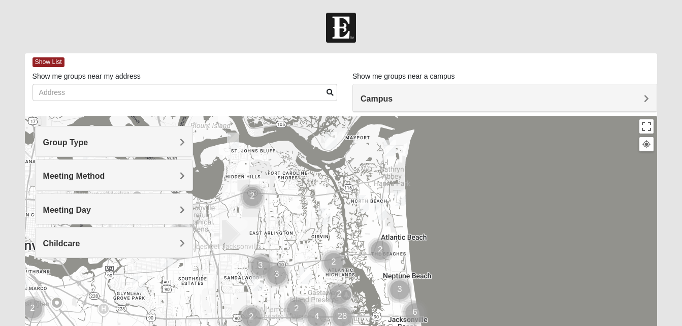
click at [163, 141] on h4 "Group Type" at bounding box center [114, 143] width 142 height 10
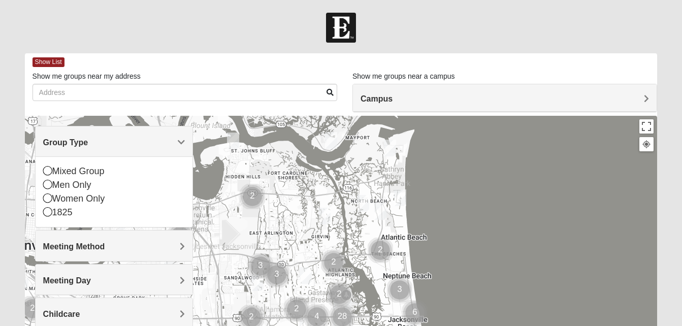
click at [163, 141] on h4 "Group Type" at bounding box center [114, 143] width 142 height 10
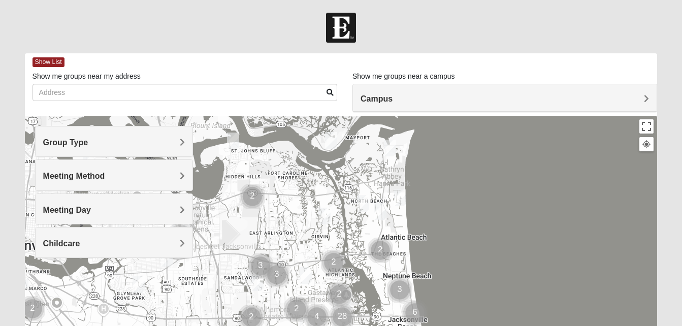
click at [126, 212] on h4 "Meeting Day" at bounding box center [114, 210] width 142 height 10
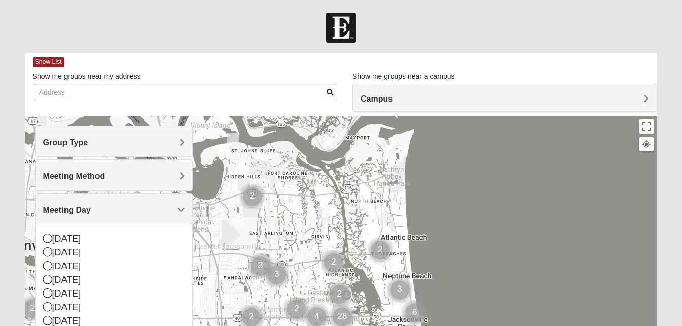
click at [126, 212] on h4 "Meeting Day" at bounding box center [114, 210] width 142 height 10
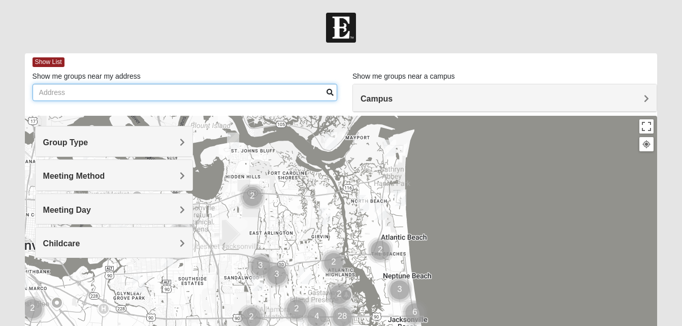
click at [198, 84] on input "Show me groups near my address" at bounding box center [184, 92] width 305 height 17
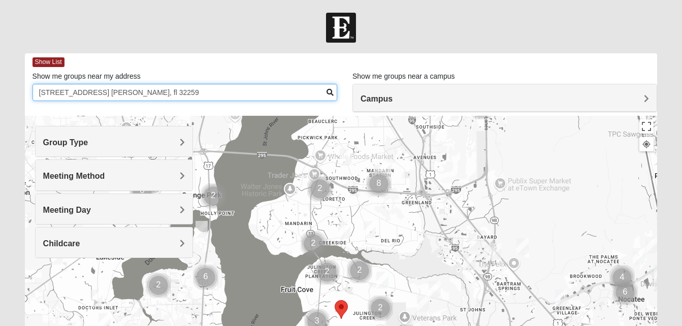
click at [111, 91] on input "1401 starlight court st. johns, fl 32259" at bounding box center [184, 92] width 305 height 17
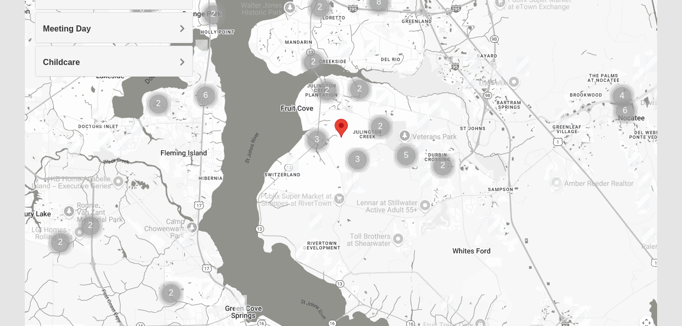
scroll to position [180, 0]
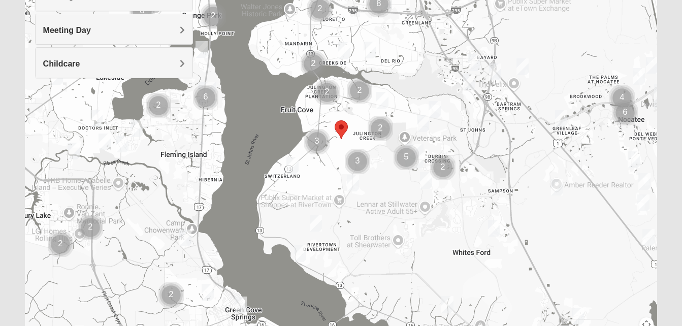
type input "1401 starlight court st.johns, fl 32259"
click at [317, 140] on img "Cluster of 3 groups" at bounding box center [316, 141] width 25 height 25
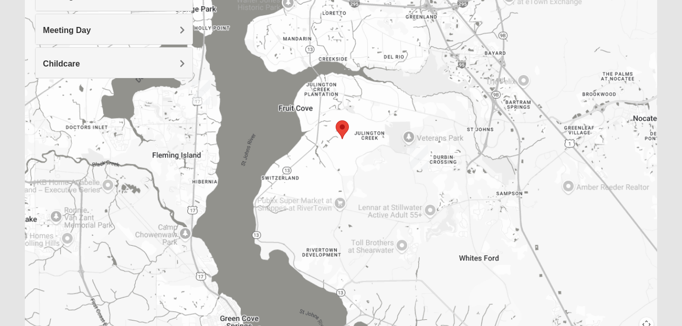
click at [317, 140] on div at bounding box center [341, 139] width 632 height 406
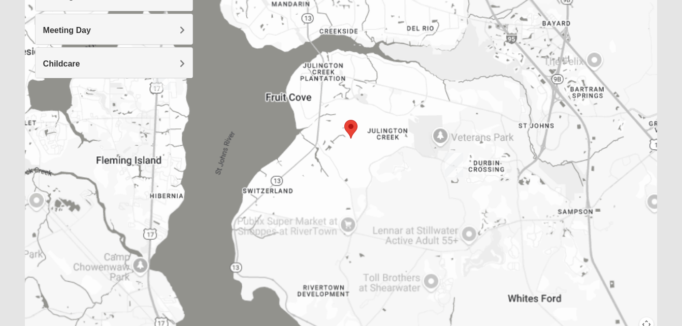
click at [317, 140] on div at bounding box center [341, 139] width 632 height 406
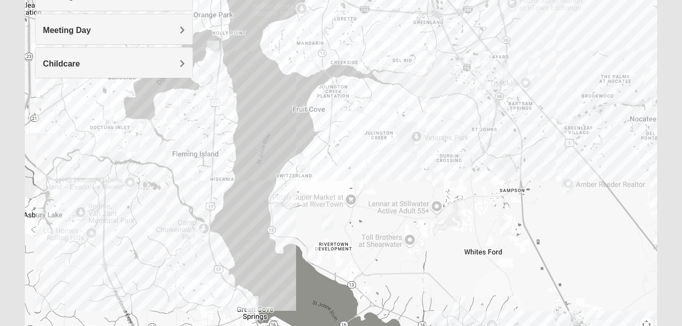
click at [323, 142] on div at bounding box center [341, 139] width 632 height 406
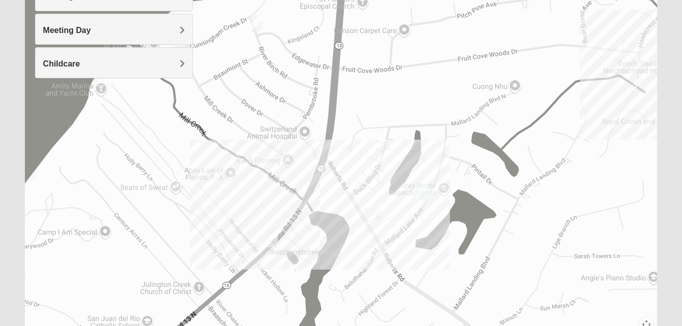
click at [257, 26] on img "1825 Mixed Lokey 32259" at bounding box center [256, 23] width 12 height 17
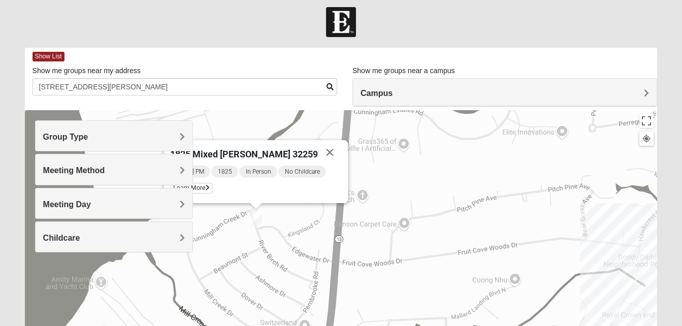
scroll to position [0, 0]
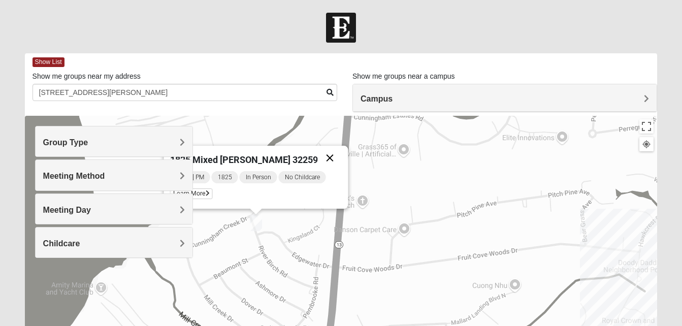
click at [320, 157] on button "Close" at bounding box center [329, 158] width 24 height 24
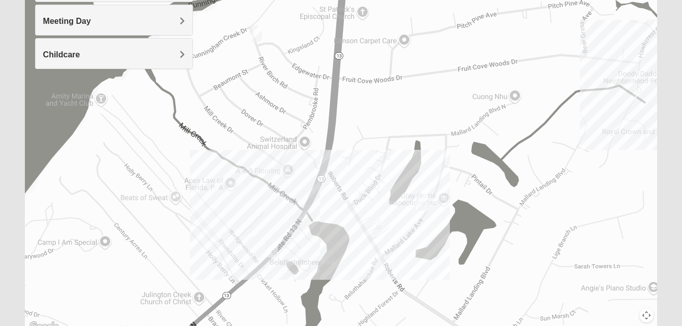
scroll to position [195, 0]
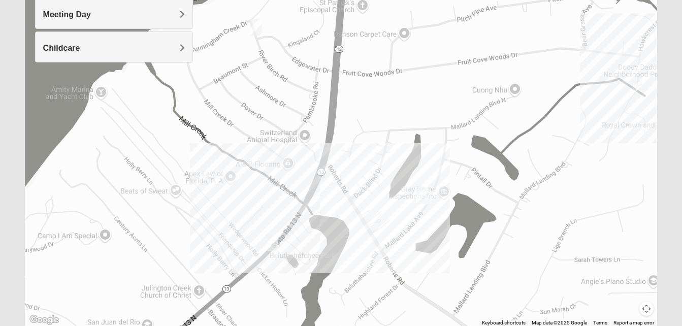
click at [424, 197] on img "1825 Mixed Welch 32259" at bounding box center [422, 195] width 12 height 17
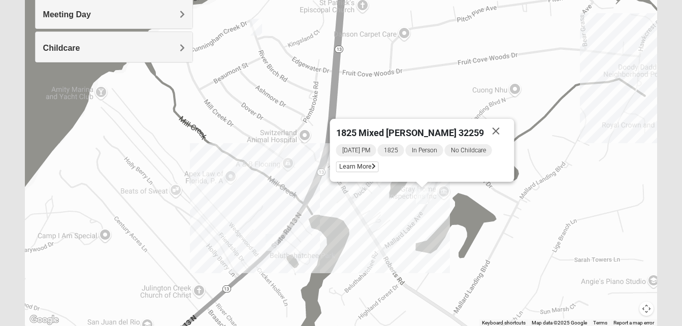
click at [424, 197] on img "1825 Mixed Welch 32259" at bounding box center [422, 195] width 12 height 17
click at [273, 243] on img "1825 Mixed Faletra 32259" at bounding box center [271, 242] width 12 height 17
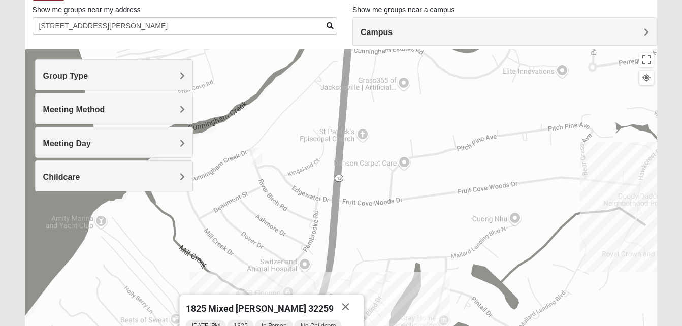
scroll to position [60, 0]
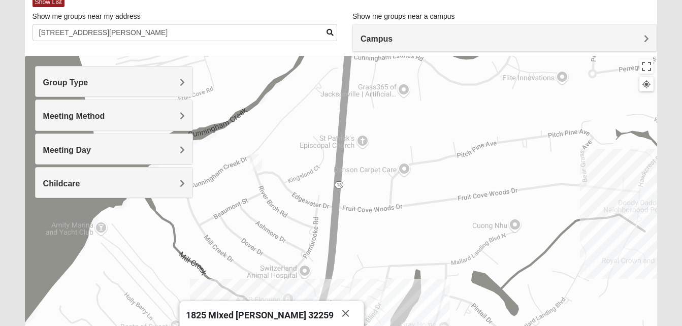
click at [648, 84] on div at bounding box center [645, 84] width 9 height 9
click at [147, 80] on h4 "Group Type" at bounding box center [114, 83] width 142 height 10
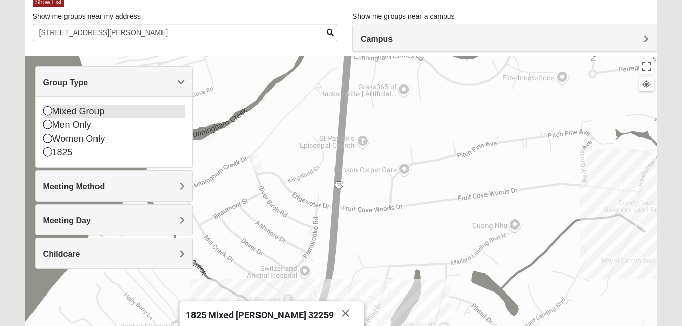
click at [74, 108] on div "Mixed Group" at bounding box center [114, 112] width 142 height 14
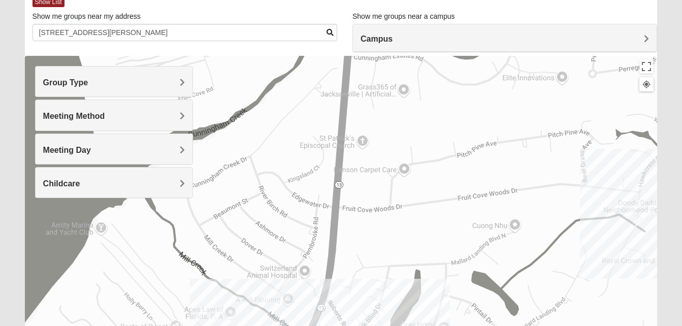
click at [46, 111] on icon at bounding box center [46, 109] width 6 height 6
click at [111, 87] on h4 "Group Type" at bounding box center [114, 83] width 142 height 10
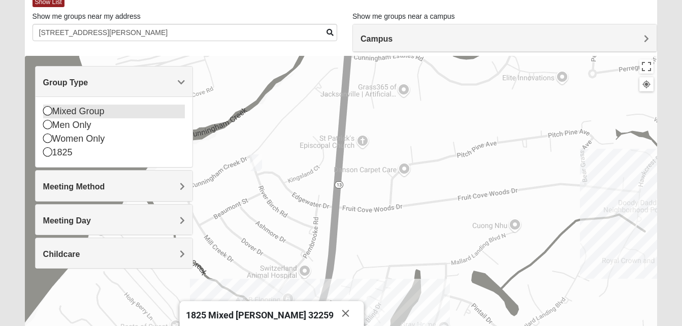
click at [46, 110] on icon at bounding box center [47, 110] width 9 height 9
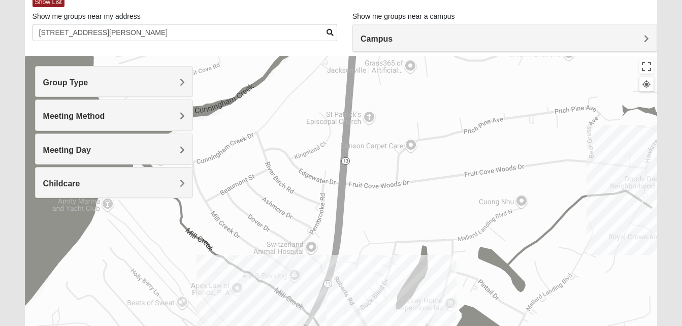
drag, startPoint x: 424, startPoint y: 208, endPoint x: 429, endPoint y: 201, distance: 7.6
click at [429, 201] on div at bounding box center [341, 259] width 632 height 406
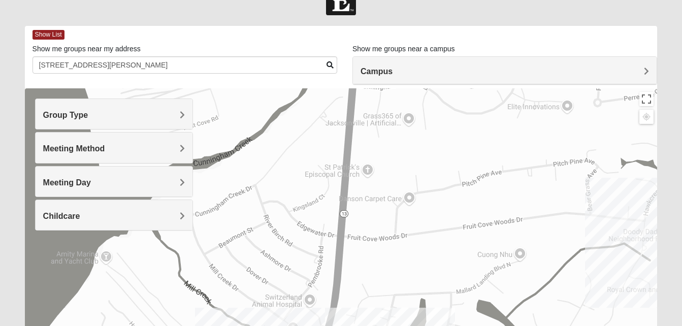
scroll to position [22, 0]
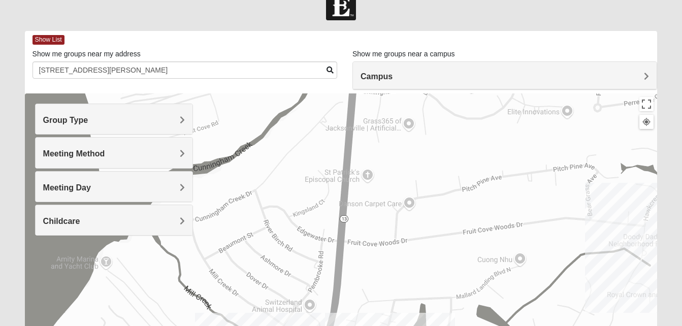
click at [644, 125] on div at bounding box center [645, 121] width 9 height 9
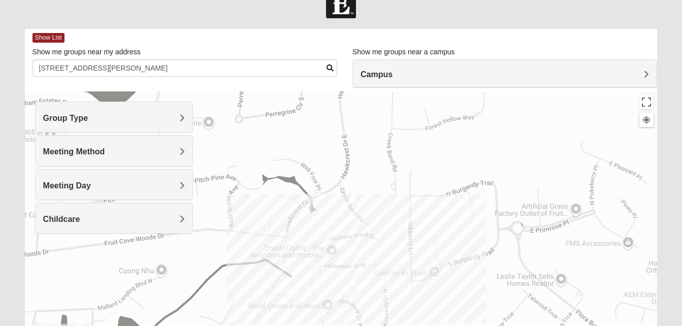
scroll to position [0, 0]
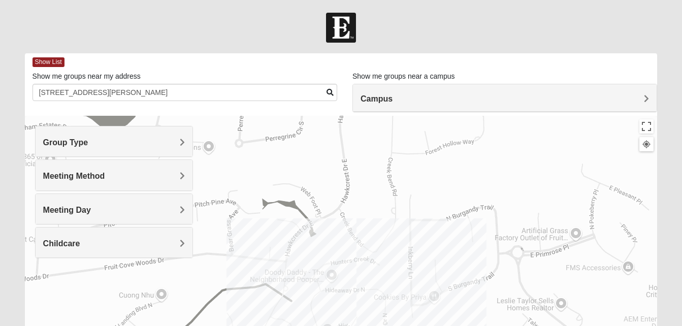
click at [546, 104] on h4 "Campus" at bounding box center [504, 99] width 288 height 10
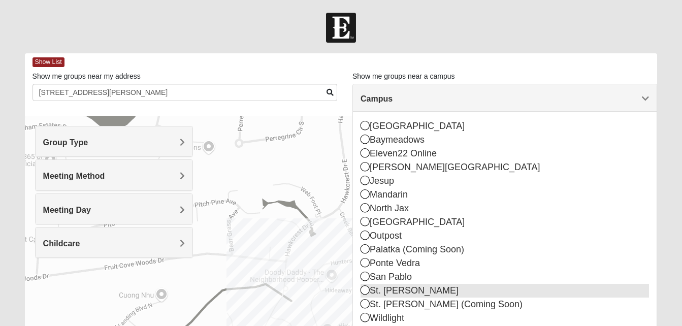
click at [365, 290] on icon at bounding box center [364, 289] width 9 height 9
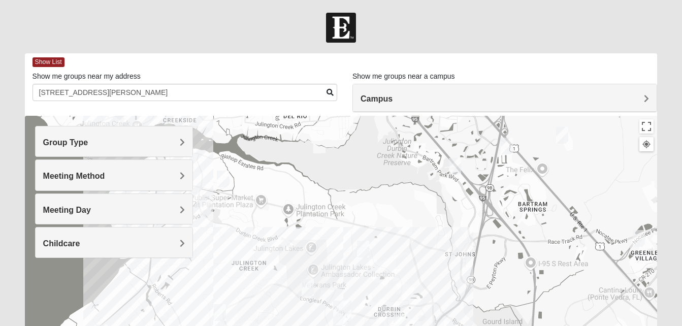
click at [365, 290] on div at bounding box center [341, 319] width 632 height 406
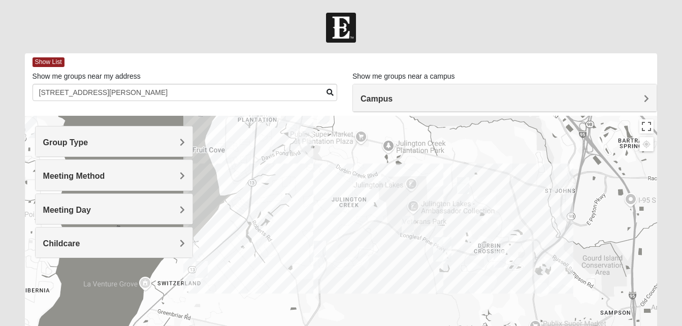
drag, startPoint x: 365, startPoint y: 290, endPoint x: 466, endPoint y: 223, distance: 121.2
click at [466, 223] on div at bounding box center [341, 319] width 632 height 406
click at [175, 146] on h4 "Group Type" at bounding box center [114, 143] width 142 height 10
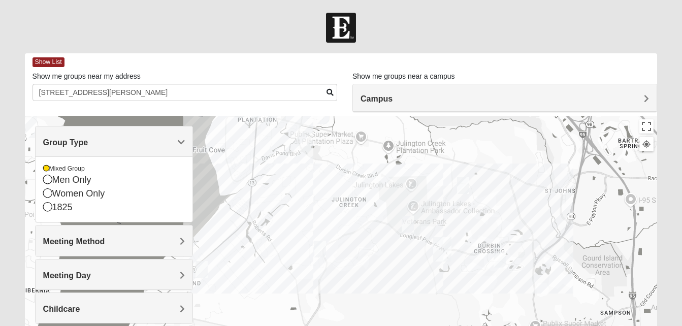
click at [42, 194] on div "Mixed Group Men Only Women Only 1825" at bounding box center [114, 188] width 157 height 65
click at [47, 195] on icon at bounding box center [47, 192] width 9 height 9
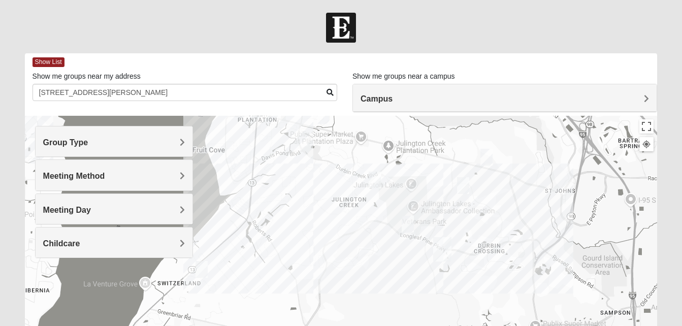
click at [201, 273] on img "Mixed Otts 32259" at bounding box center [201, 269] width 12 height 17
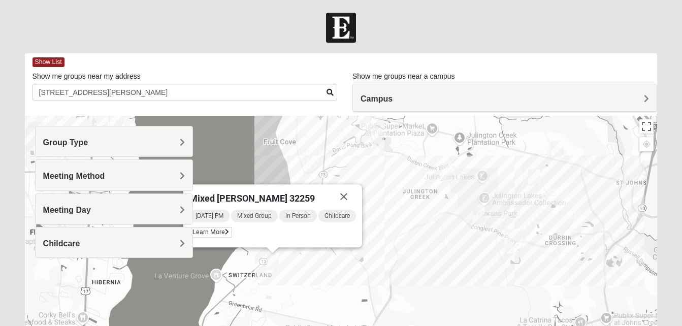
drag, startPoint x: 272, startPoint y: 284, endPoint x: 344, endPoint y: 276, distance: 73.0
click at [344, 276] on div "Mixed Otts 32259 Friday PM Mixed Group In Person Childcare Learn More" at bounding box center [341, 319] width 632 height 406
click at [445, 174] on img "Womens Iliff 32259" at bounding box center [446, 171] width 12 height 17
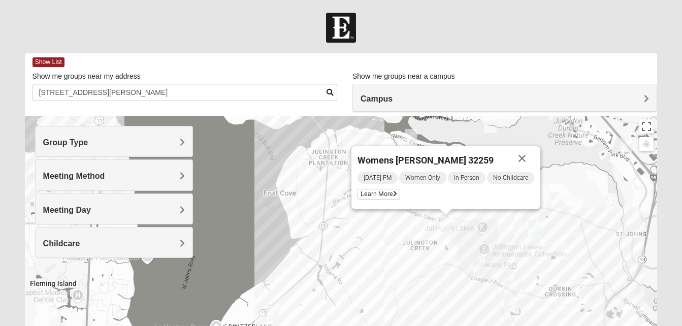
click at [477, 269] on img "Mixed Clark 32259" at bounding box center [478, 267] width 12 height 17
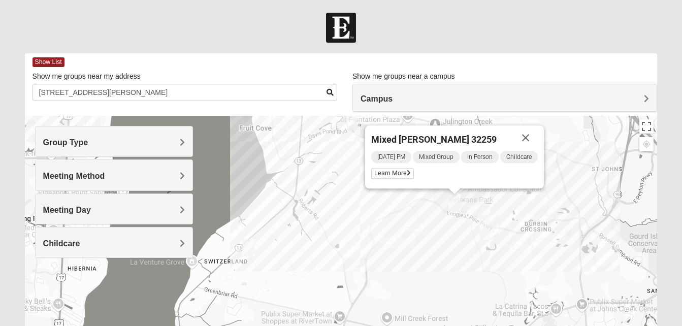
drag, startPoint x: 426, startPoint y: 279, endPoint x: 412, endPoint y: 197, distance: 82.5
click at [412, 197] on div "Mixed Clark 32259 Sunday PM Mixed Group In Person Childcare Learn More" at bounding box center [341, 319] width 632 height 406
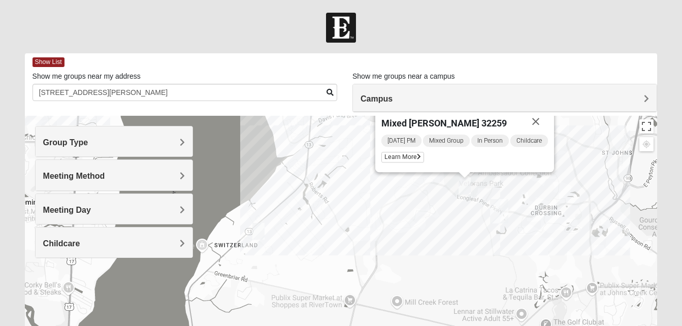
click at [373, 217] on div "Mixed Clark 32259 Sunday PM Mixed Group In Person Childcare Learn More" at bounding box center [341, 319] width 632 height 406
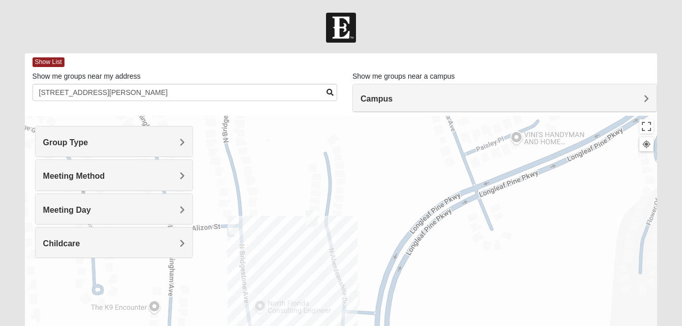
click at [373, 217] on div "Mixed Clark 32259 Sunday PM Mixed Group In Person Childcare Learn More" at bounding box center [341, 319] width 632 height 406
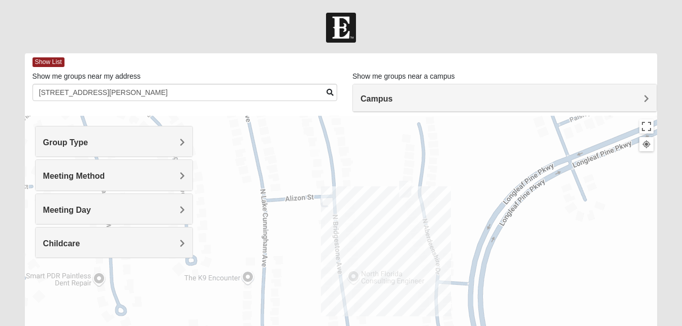
drag, startPoint x: 373, startPoint y: 217, endPoint x: 467, endPoint y: 187, distance: 98.9
click at [467, 187] on div "Mixed Clark 32259 Sunday PM Mixed Group In Person Childcare Learn More" at bounding box center [341, 319] width 632 height 406
click at [405, 187] on img "Womens Crane 32259" at bounding box center [405, 189] width 12 height 17
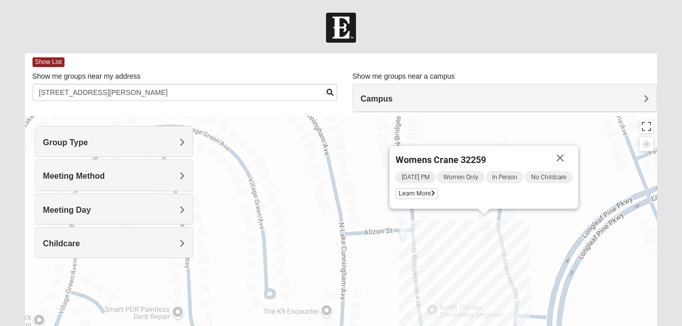
drag, startPoint x: 612, startPoint y: 180, endPoint x: 691, endPoint y: 182, distance: 78.7
click at [681, 182] on html "Log In Find A Group Error Show List Loading Groups" at bounding box center [341, 279] width 682 height 559
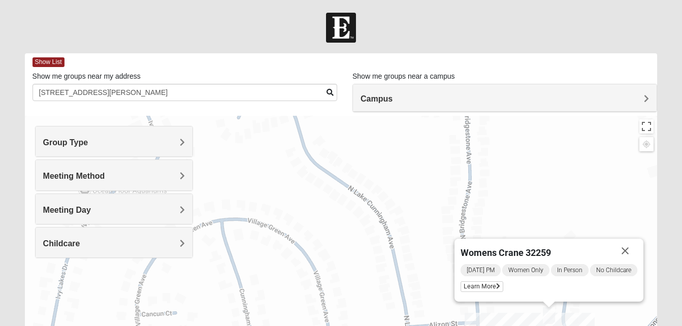
drag, startPoint x: 357, startPoint y: 229, endPoint x: 423, endPoint y: 322, distance: 114.2
click at [423, 322] on div "Womens Crane 32259 Tuesday PM Women Only In Person No Childcare Learn More" at bounding box center [341, 319] width 632 height 406
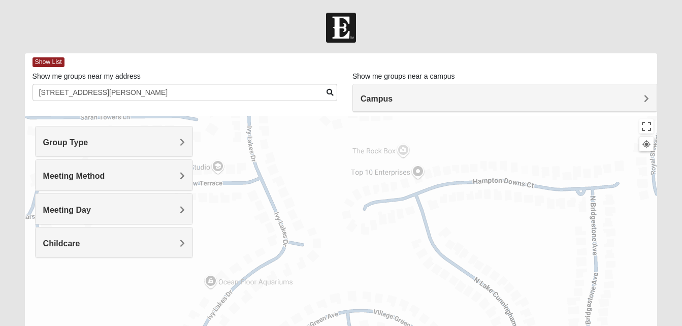
drag, startPoint x: 357, startPoint y: 214, endPoint x: 484, endPoint y: 303, distance: 155.5
click at [484, 307] on div "Womens Crane 32259 Tuesday PM Women Only In Person No Childcare Learn More" at bounding box center [341, 319] width 632 height 406
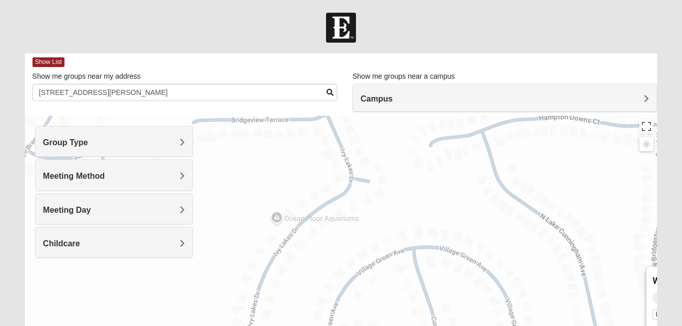
drag, startPoint x: 397, startPoint y: 223, endPoint x: 466, endPoint y: 181, distance: 80.4
click at [466, 181] on div "Womens Crane 32259 Tuesday PM Women Only In Person No Childcare Learn More" at bounding box center [341, 319] width 632 height 406
click at [563, 268] on div "Womens Crane 32259 Tuesday PM Women Only In Person No Childcare Learn More" at bounding box center [341, 319] width 632 height 406
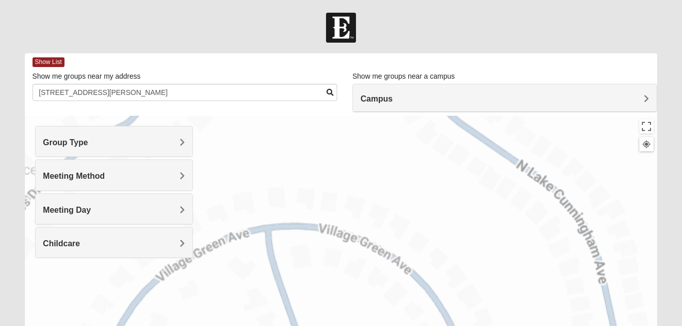
click at [426, 250] on div "Womens Crane 32259 Tuesday PM Women Only In Person No Childcare Learn More" at bounding box center [341, 319] width 632 height 406
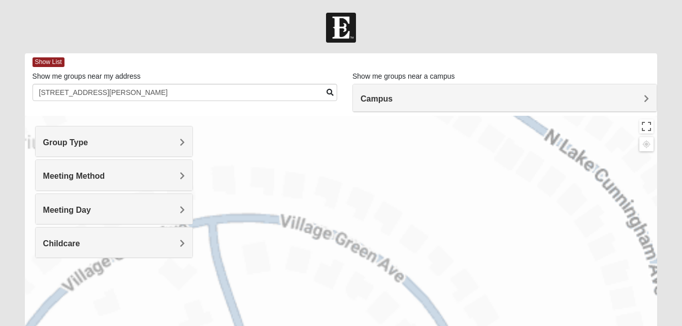
click at [426, 250] on div "Womens Crane 32259 Tuesday PM Women Only In Person No Childcare Learn More" at bounding box center [341, 319] width 632 height 406
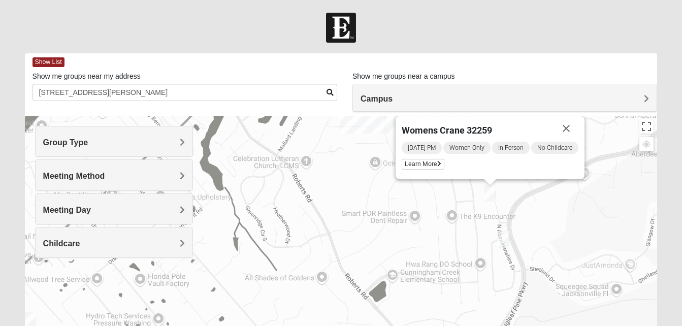
drag, startPoint x: 349, startPoint y: 237, endPoint x: 355, endPoint y: 159, distance: 78.4
click at [355, 159] on div "Womens Crane 32259 Tuesday PM Women Only In Person No Childcare Learn More" at bounding box center [341, 319] width 632 height 406
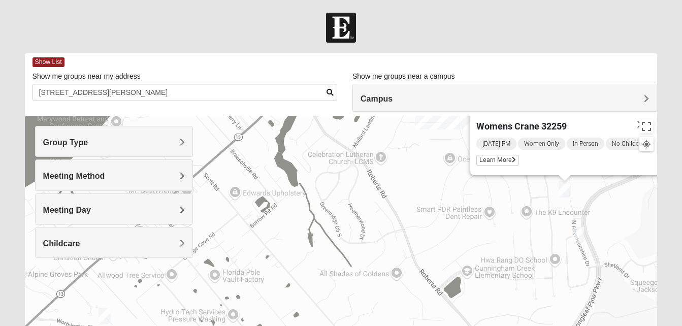
drag, startPoint x: 337, startPoint y: 194, endPoint x: 403, endPoint y: 194, distance: 66.5
click at [404, 194] on div "Womens Crane 32259 Tuesday PM Women Only In Person No Childcare Learn More" at bounding box center [341, 319] width 632 height 406
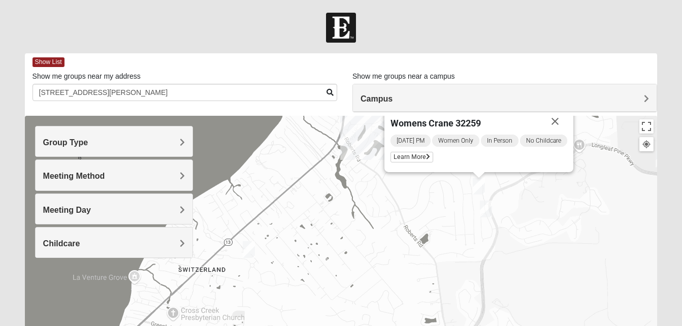
click at [488, 208] on img "Mixed Hayes 32259" at bounding box center [486, 208] width 12 height 17
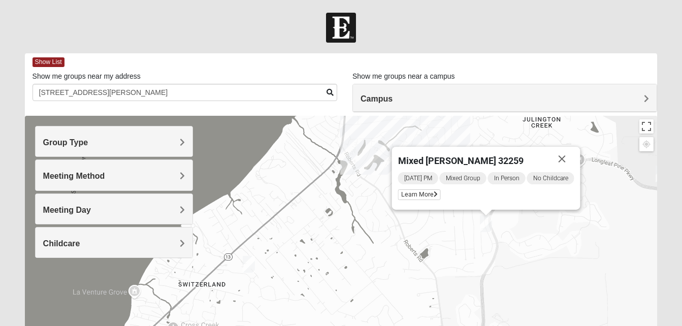
click at [423, 201] on div "Wednesday PM Mixed Group In Person No Childcare Learn More" at bounding box center [485, 187] width 176 height 32
click at [246, 265] on img "Mixed Otts 32259" at bounding box center [249, 264] width 12 height 17
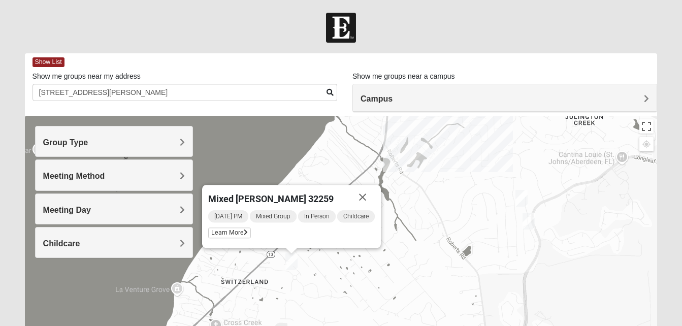
drag, startPoint x: 246, startPoint y: 265, endPoint x: 292, endPoint y: 262, distance: 46.8
click at [292, 262] on img "Mixed Otts 32259" at bounding box center [291, 261] width 12 height 17
click at [233, 229] on span "Learn More" at bounding box center [229, 232] width 43 height 11
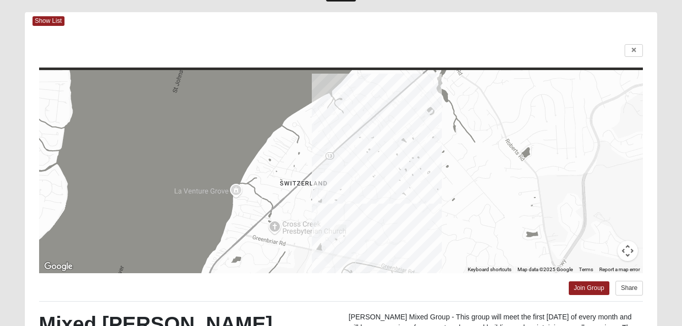
scroll to position [41, 0]
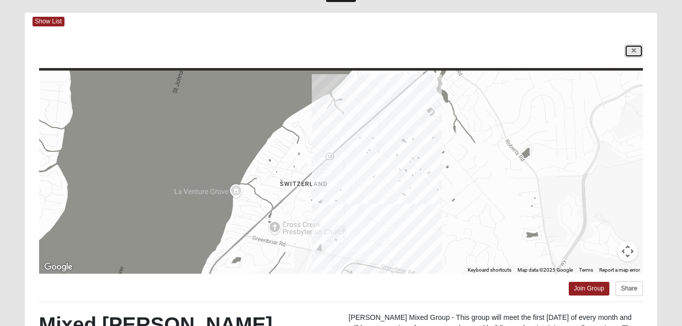
click at [632, 52] on icon at bounding box center [633, 51] width 4 height 6
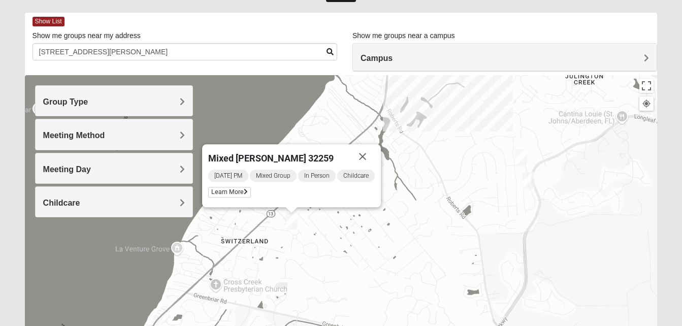
click at [524, 180] on img "Mixed Hayes 32259" at bounding box center [528, 180] width 12 height 17
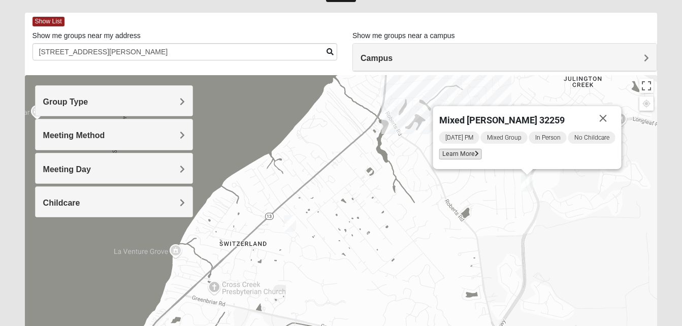
click at [458, 155] on span "Learn More" at bounding box center [459, 154] width 43 height 11
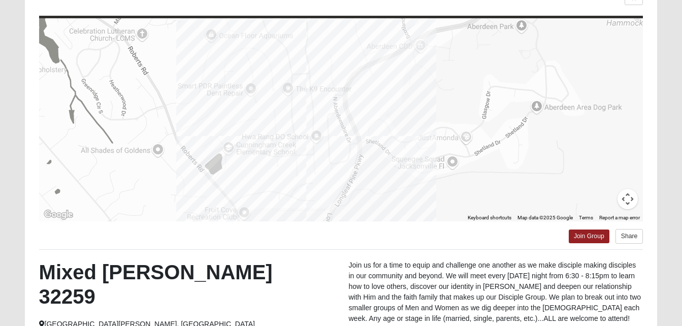
scroll to position [90, 0]
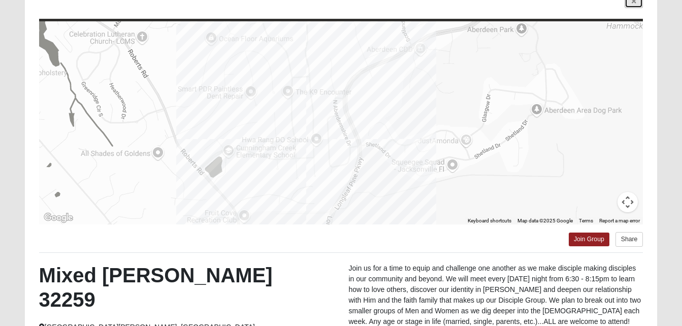
click at [633, 7] on link at bounding box center [633, 1] width 18 height 13
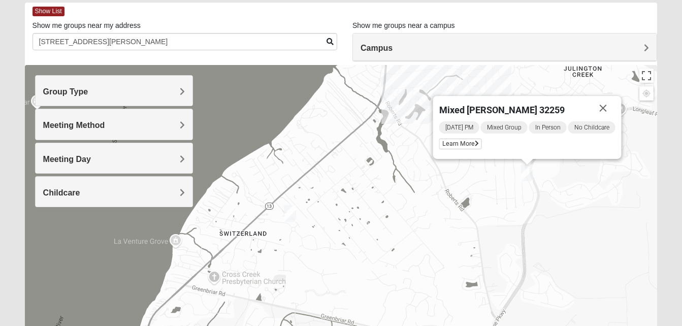
scroll to position [50, 0]
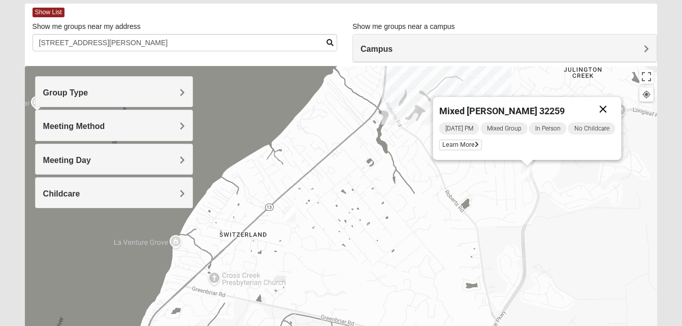
click at [604, 106] on button "Close" at bounding box center [602, 109] width 24 height 24
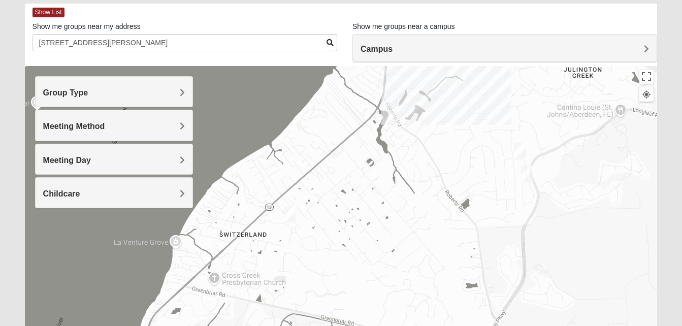
click at [522, 150] on img "Womens Crane 32259" at bounding box center [520, 151] width 12 height 17
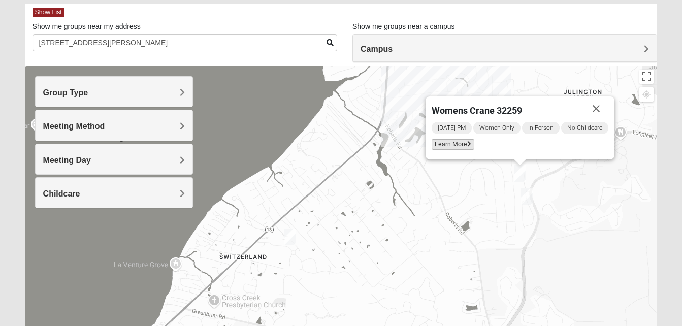
click at [464, 145] on span "Learn More" at bounding box center [452, 144] width 43 height 11
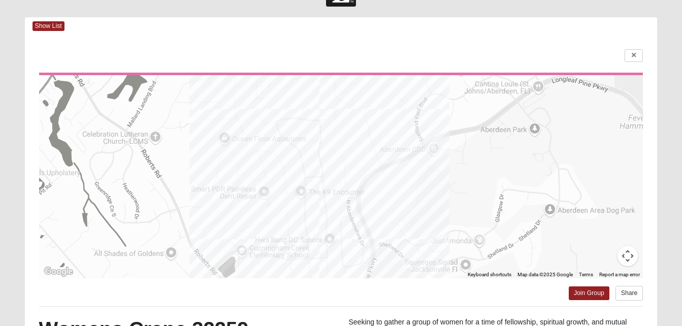
scroll to position [31, 0]
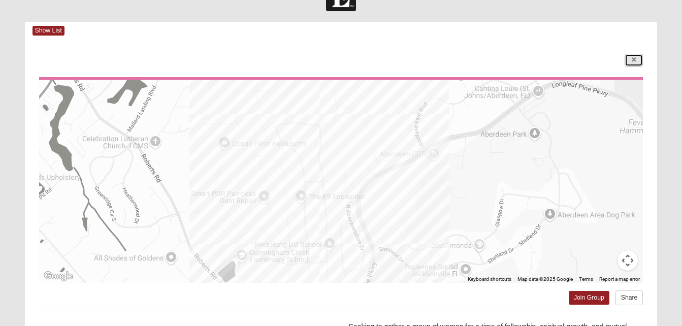
click at [631, 60] on link at bounding box center [633, 60] width 18 height 13
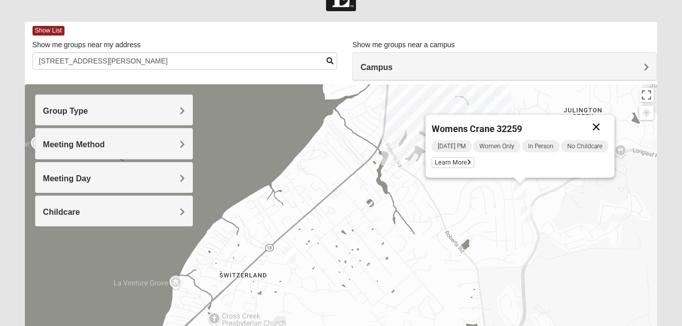
click at [594, 131] on button "Close" at bounding box center [596, 127] width 24 height 24
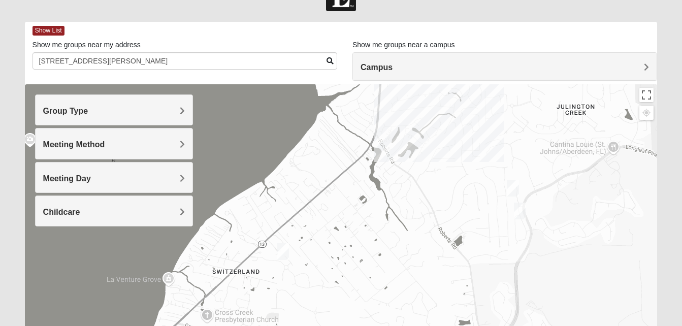
drag, startPoint x: 594, startPoint y: 131, endPoint x: 586, endPoint y: 127, distance: 9.3
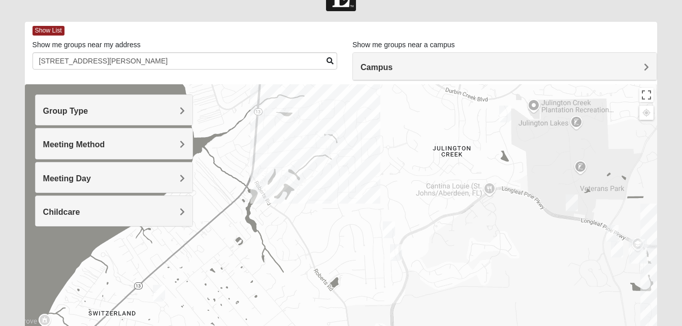
drag, startPoint x: 580, startPoint y: 147, endPoint x: 458, endPoint y: 189, distance: 129.5
click at [458, 189] on div at bounding box center [341, 287] width 632 height 406
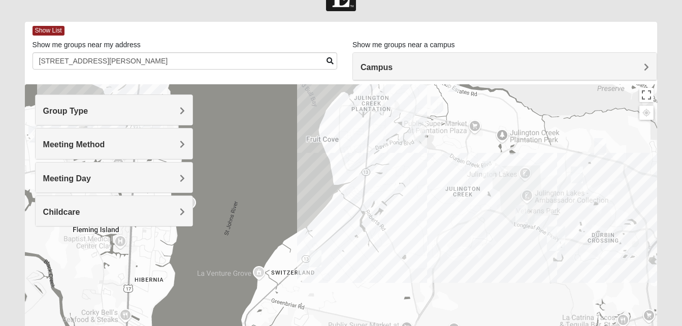
click at [487, 167] on img "Womens Iliff 32259" at bounding box center [488, 169] width 12 height 17
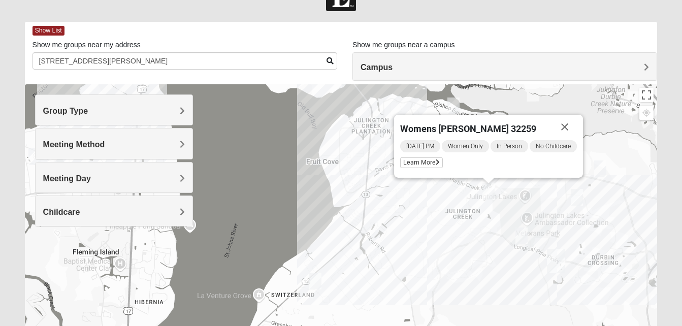
click at [522, 232] on img "Mixed Clark 32259" at bounding box center [521, 235] width 12 height 17
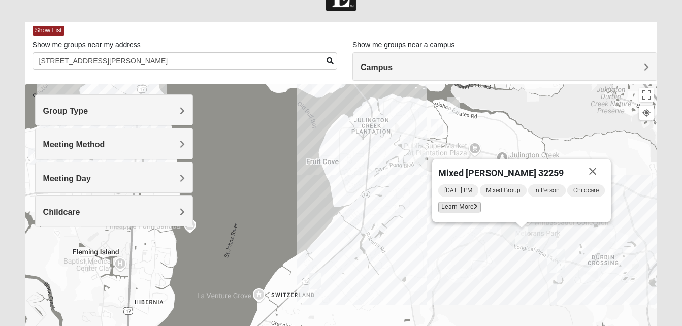
click at [464, 204] on span "Learn More" at bounding box center [459, 206] width 43 height 11
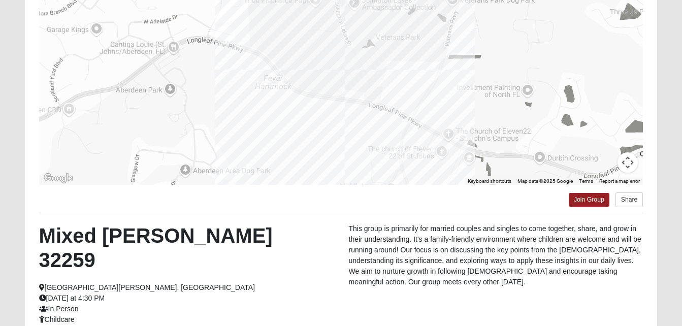
scroll to position [124, 0]
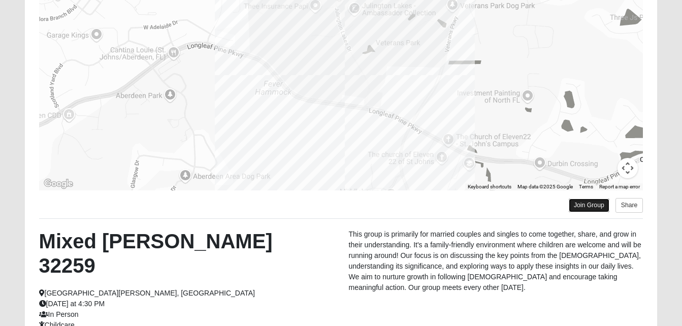
click at [575, 204] on link "Join Group" at bounding box center [588, 205] width 41 height 14
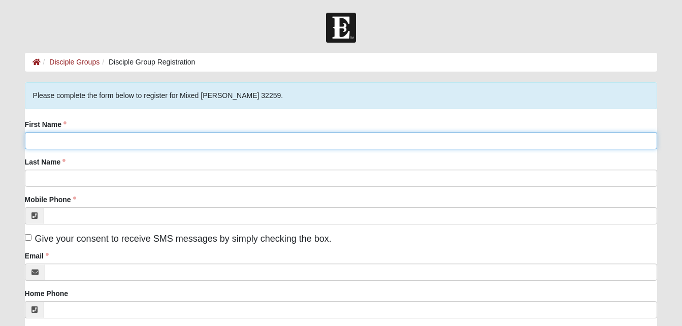
click at [448, 141] on input "First Name" at bounding box center [341, 140] width 632 height 17
type input "Lindsay"
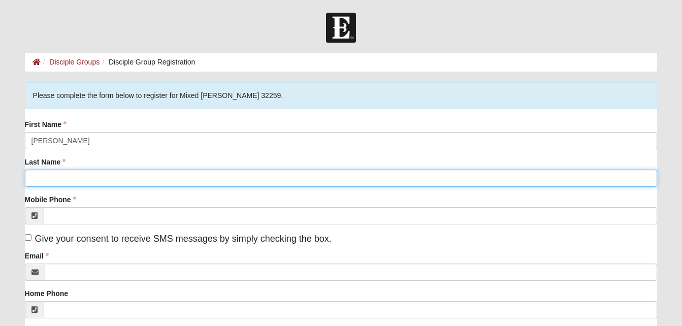
click at [389, 170] on input "Last Name" at bounding box center [341, 178] width 632 height 17
type input "Crosas"
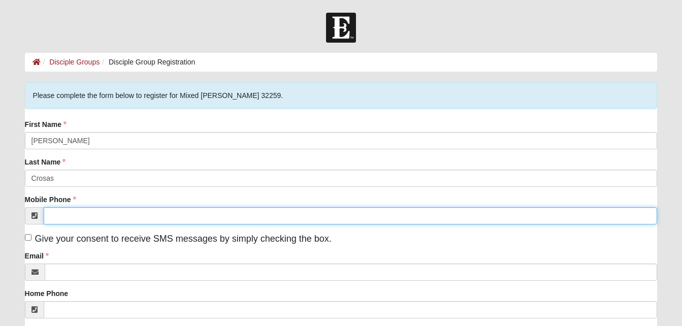
click at [350, 215] on input "Mobile Phone" at bounding box center [351, 215] width 614 height 17
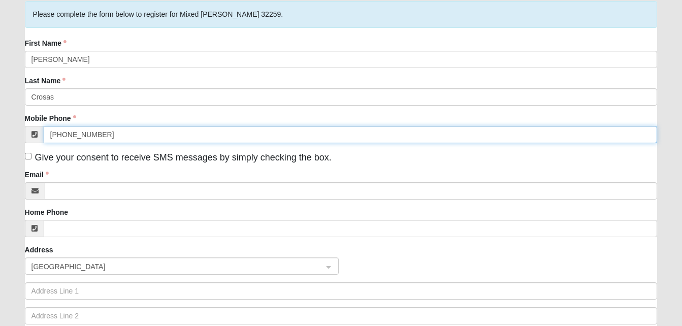
scroll to position [97, 0]
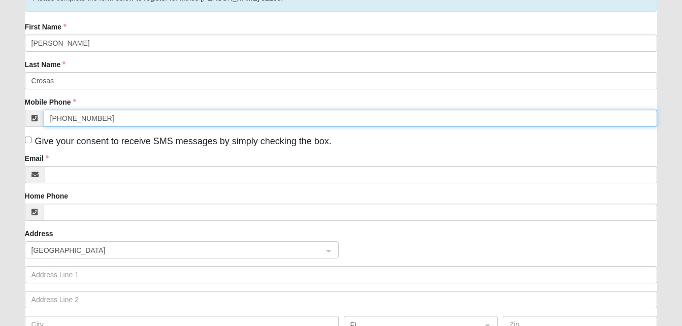
type input "(904) 439-5707"
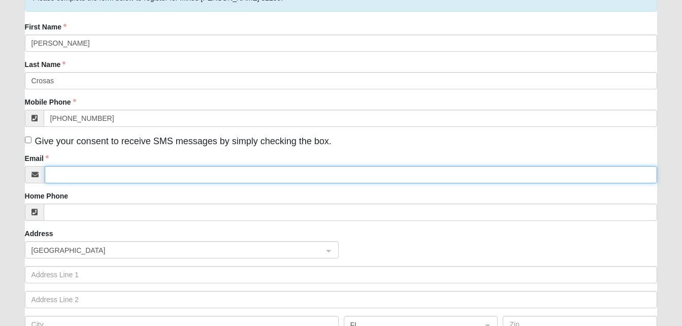
click at [252, 166] on input "Email" at bounding box center [351, 174] width 613 height 17
type input "lindsay.crosas@yahoo.com"
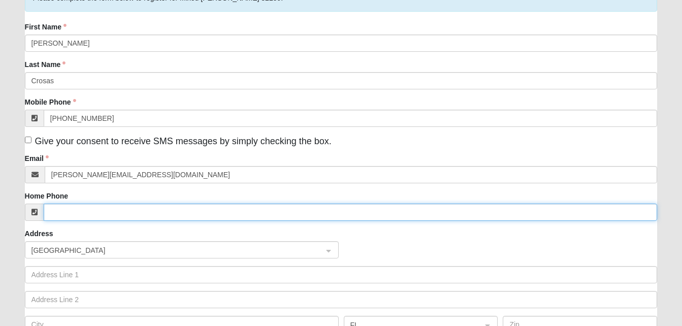
click at [249, 209] on input "Home Phone" at bounding box center [351, 212] width 614 height 17
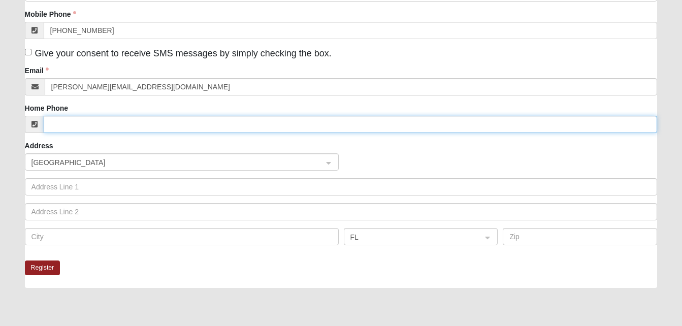
scroll to position [187, 0]
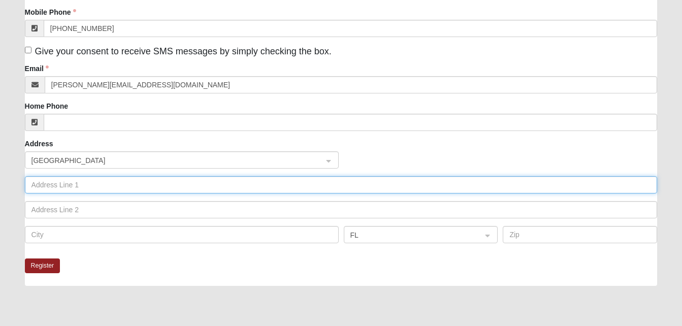
click at [190, 185] on input "text" at bounding box center [341, 184] width 632 height 17
type input "1401 starlight court"
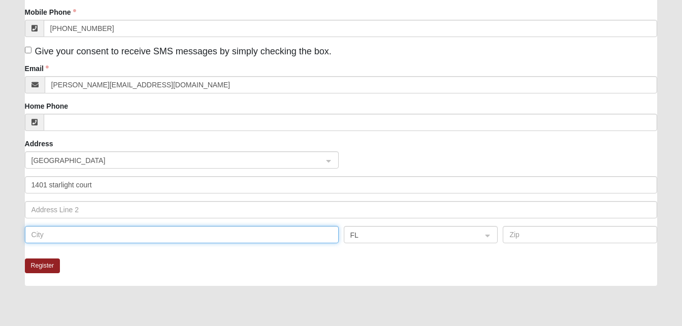
type input "st. johns"
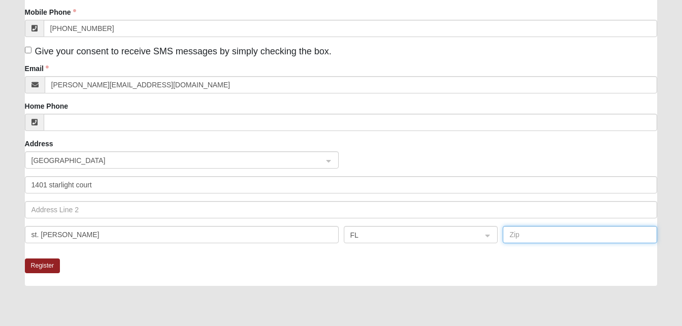
type input "32259"
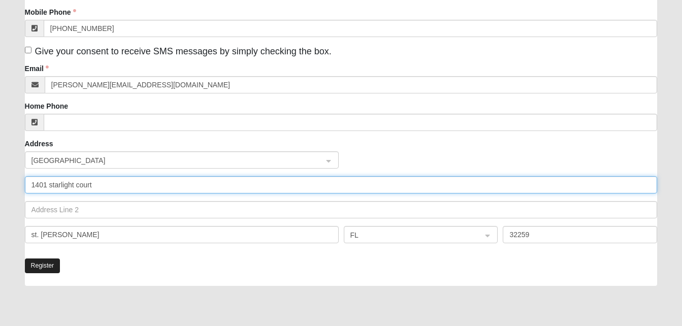
type input "1401 starlight court"
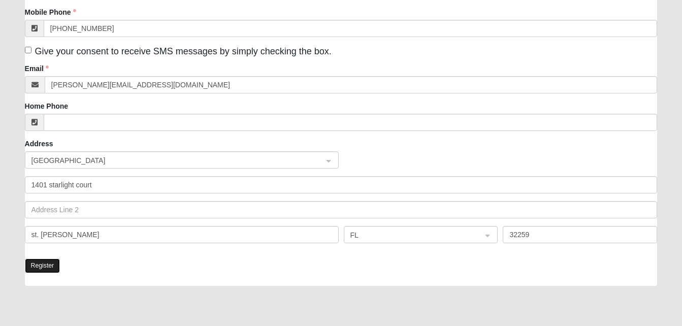
click at [50, 262] on button "Register" at bounding box center [43, 265] width 36 height 15
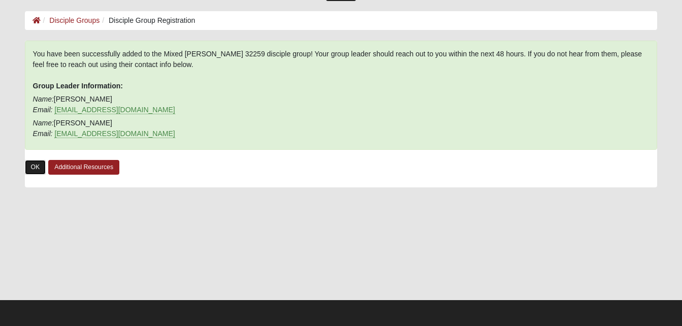
click at [32, 164] on link "OK" at bounding box center [35, 167] width 21 height 15
